Goal: Find specific page/section: Find specific page/section

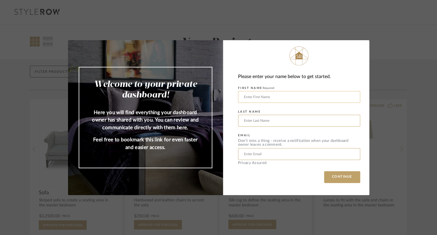
click at [255, 98] on input "text" at bounding box center [299, 97] width 122 height 12
type input "[PERSON_NAME]"
type input "[EMAIL_ADDRESS][DOMAIN_NAME]"
click at [255, 180] on button "CONTINUE" at bounding box center [342, 177] width 36 height 12
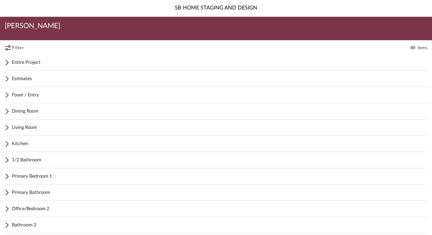
click at [27, 61] on span "Entire Project" at bounding box center [220, 62] width 416 height 7
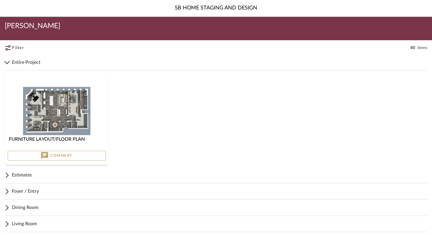
click at [52, 125] on img "0" at bounding box center [56, 111] width 67 height 48
